Goal: Task Accomplishment & Management: Use online tool/utility

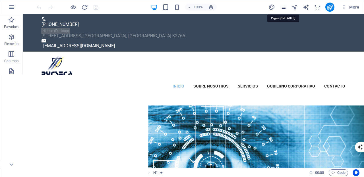
click at [283, 6] on icon "pages" at bounding box center [283, 7] width 7 height 7
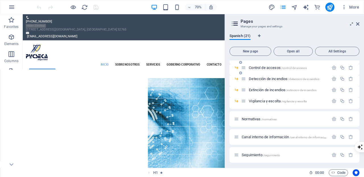
scroll to position [92, 0]
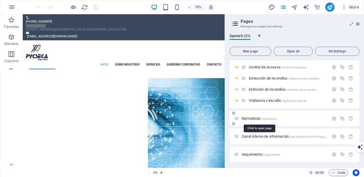
click at [254, 118] on span "Normativas /normativas" at bounding box center [259, 118] width 35 height 4
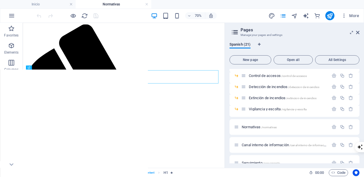
scroll to position [0, 0]
click at [358, 31] on icon at bounding box center [357, 32] width 3 height 5
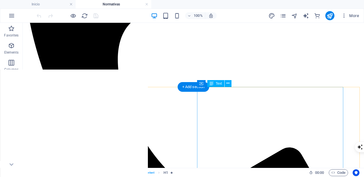
scroll to position [190, 0]
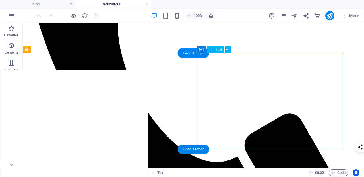
drag, startPoint x: 220, startPoint y: 82, endPoint x: 136, endPoint y: 93, distance: 84.9
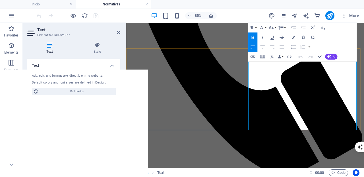
drag, startPoint x: 303, startPoint y: 81, endPoint x: 270, endPoint y: 80, distance: 33.3
click at [253, 55] on icon "button" at bounding box center [252, 56] width 5 height 3
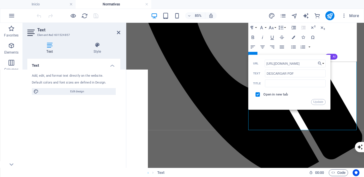
scroll to position [0, 124]
click at [289, 64] on input "[URL][DOMAIN_NAME]" at bounding box center [295, 63] width 61 height 8
click at [323, 63] on button "Choose Link" at bounding box center [320, 63] width 9 height 8
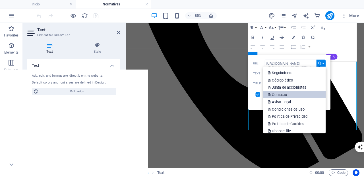
scroll to position [114, 0]
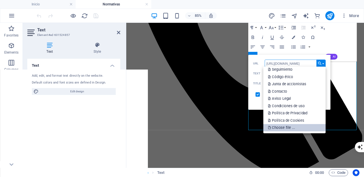
click at [300, 125] on link "Choose file ..." at bounding box center [294, 127] width 62 height 7
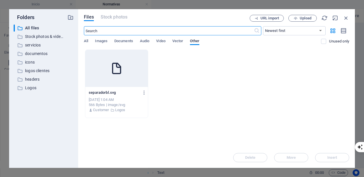
scroll to position [77, 0]
click at [40, 55] on p "documentos" at bounding box center [44, 53] width 38 height 7
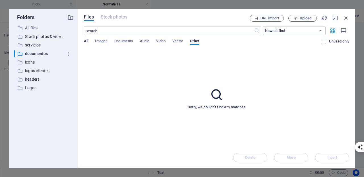
click at [85, 40] on span "All" at bounding box center [86, 42] width 4 height 8
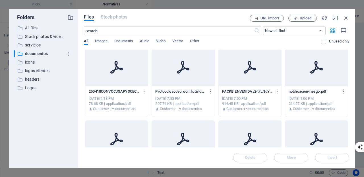
scroll to position [0, 0]
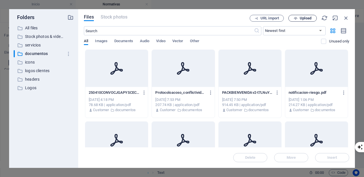
click at [306, 17] on span "Upload" at bounding box center [306, 17] width 12 height 3
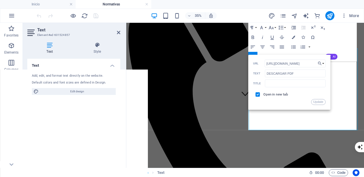
scroll to position [190, 0]
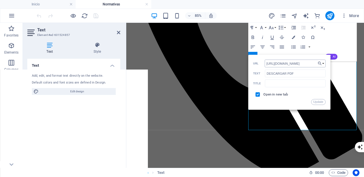
click at [297, 64] on input "[URL][DOMAIN_NAME]" at bounding box center [295, 63] width 61 height 8
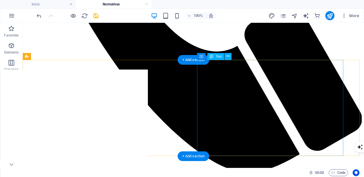
scroll to position [183, 0]
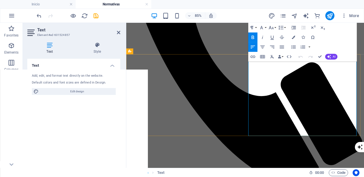
drag, startPoint x: 303, startPoint y: 89, endPoint x: 269, endPoint y: 87, distance: 34.1
click at [253, 55] on icon "button" at bounding box center [253, 57] width 6 height 6
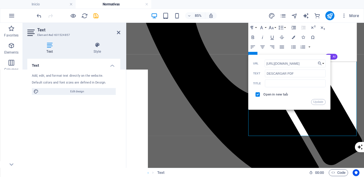
scroll to position [0, 95]
click at [306, 63] on input "[URL][DOMAIN_NAME]" at bounding box center [295, 63] width 61 height 8
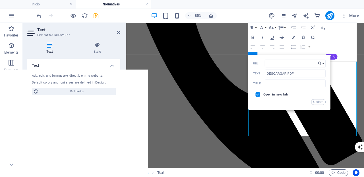
click at [324, 63] on button "Choose Link" at bounding box center [320, 63] width 9 height 8
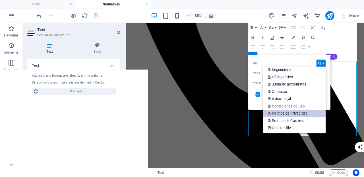
scroll to position [114, 0]
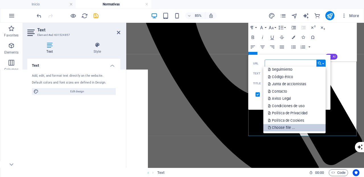
click at [288, 128] on p "Choose file ..." at bounding box center [282, 127] width 28 height 7
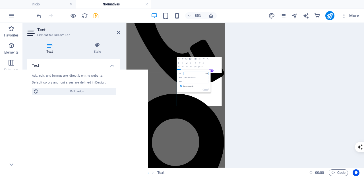
scroll to position [77, 0]
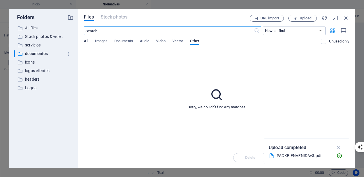
click at [87, 41] on span "All" at bounding box center [86, 42] width 4 height 8
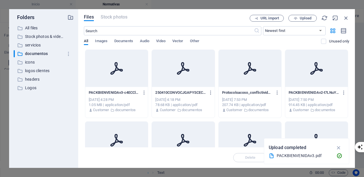
click at [114, 64] on icon at bounding box center [117, 68] width 14 height 14
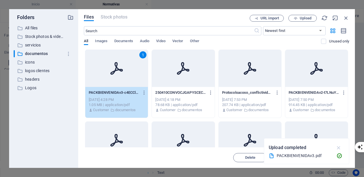
click at [339, 147] on icon "button" at bounding box center [338, 147] width 7 height 6
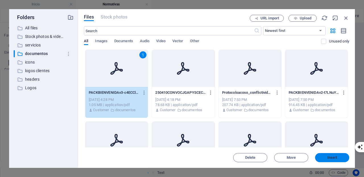
drag, startPoint x: 338, startPoint y: 158, endPoint x: 244, endPoint y: 159, distance: 94.1
click at [338, 158] on span "Insert" at bounding box center [332, 156] width 30 height 3
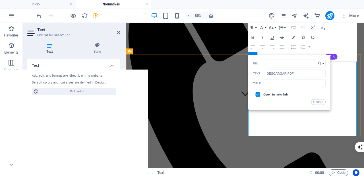
scroll to position [183, 0]
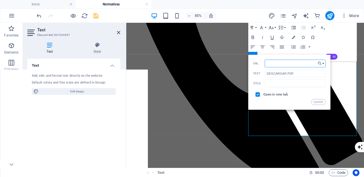
click at [290, 64] on input "URL" at bounding box center [295, 63] width 61 height 8
type input "[URL][DOMAIN_NAME]"
click at [318, 102] on button "Update" at bounding box center [318, 102] width 14 height 6
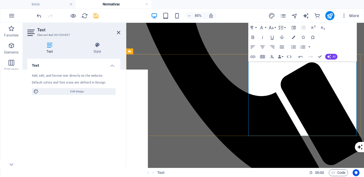
scroll to position [0, 0]
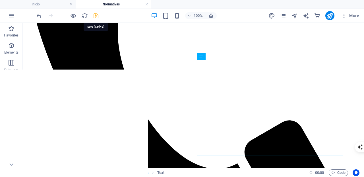
drag, startPoint x: 96, startPoint y: 16, endPoint x: 73, endPoint y: 5, distance: 25.6
click at [96, 16] on icon "save" at bounding box center [96, 16] width 7 height 7
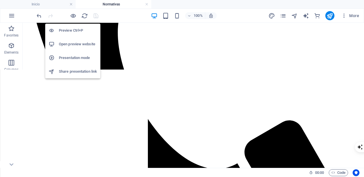
click at [76, 43] on h6 "Open preview website" at bounding box center [78, 44] width 38 height 7
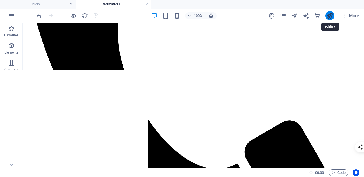
click at [332, 16] on icon "publish" at bounding box center [329, 16] width 7 height 7
